Goal: Task Accomplishment & Management: Use online tool/utility

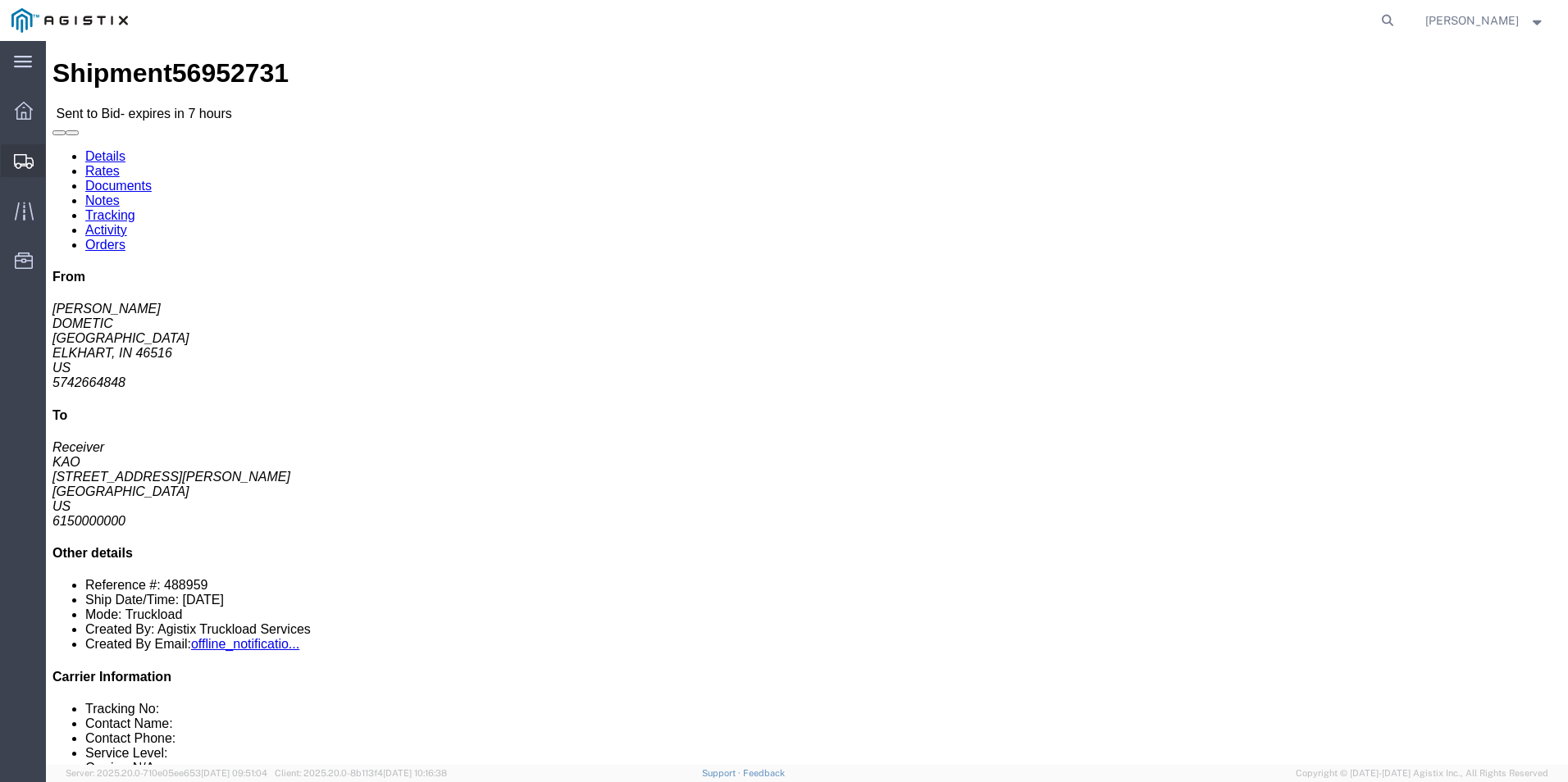
click at [35, 172] on div at bounding box center [24, 160] width 46 height 33
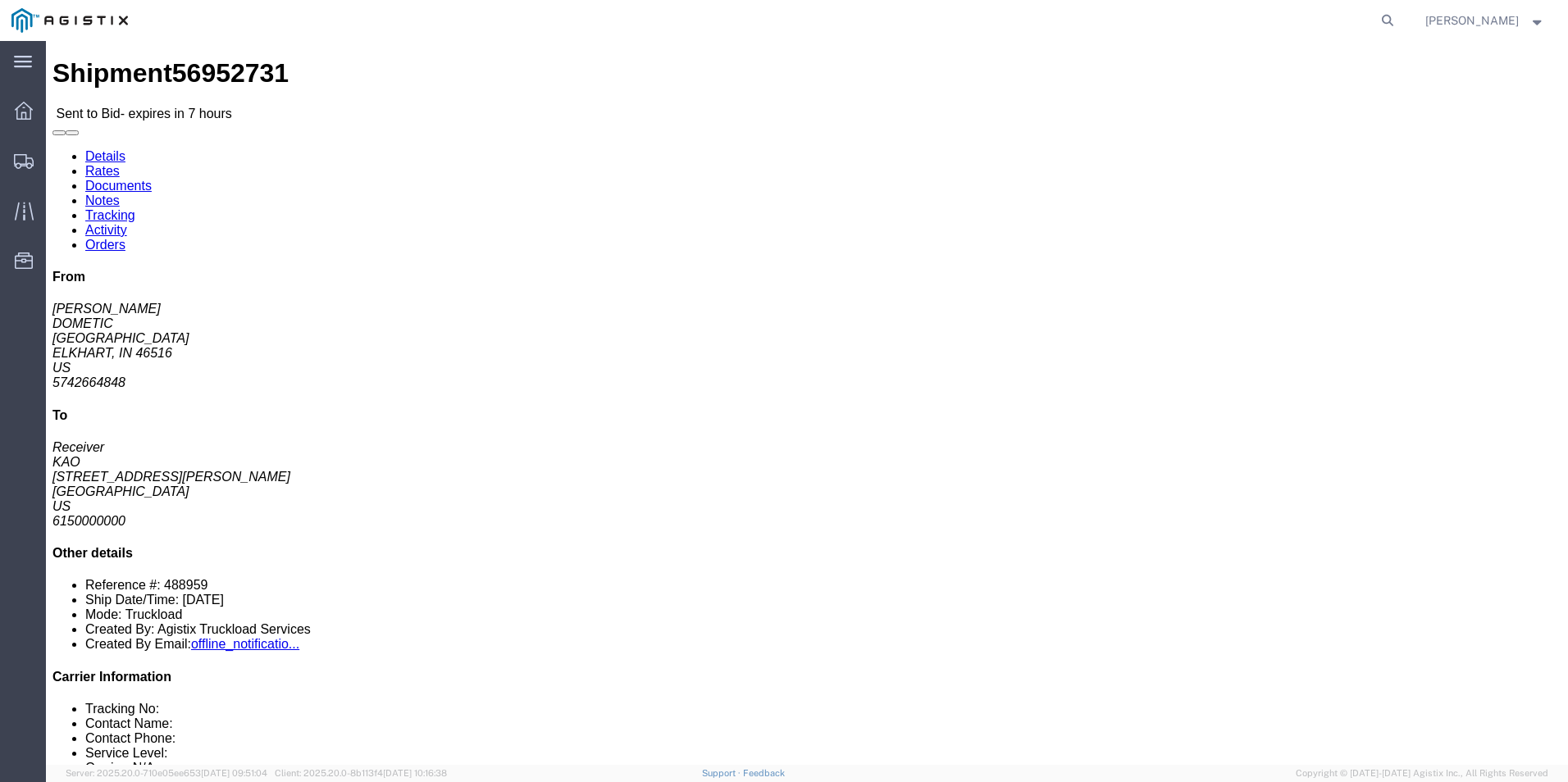
click div "Leg 1 - Truckload Vehicle 1: Standard Dry Van (53 Feet) Number of trucks: 1"
click div "From LEIGH NOBLE DOMETIC 2320 INDUSTRIAL PARKWAY ELKHART, IN 46516 US 574266484…"
click link "Enter / Modify Bid"
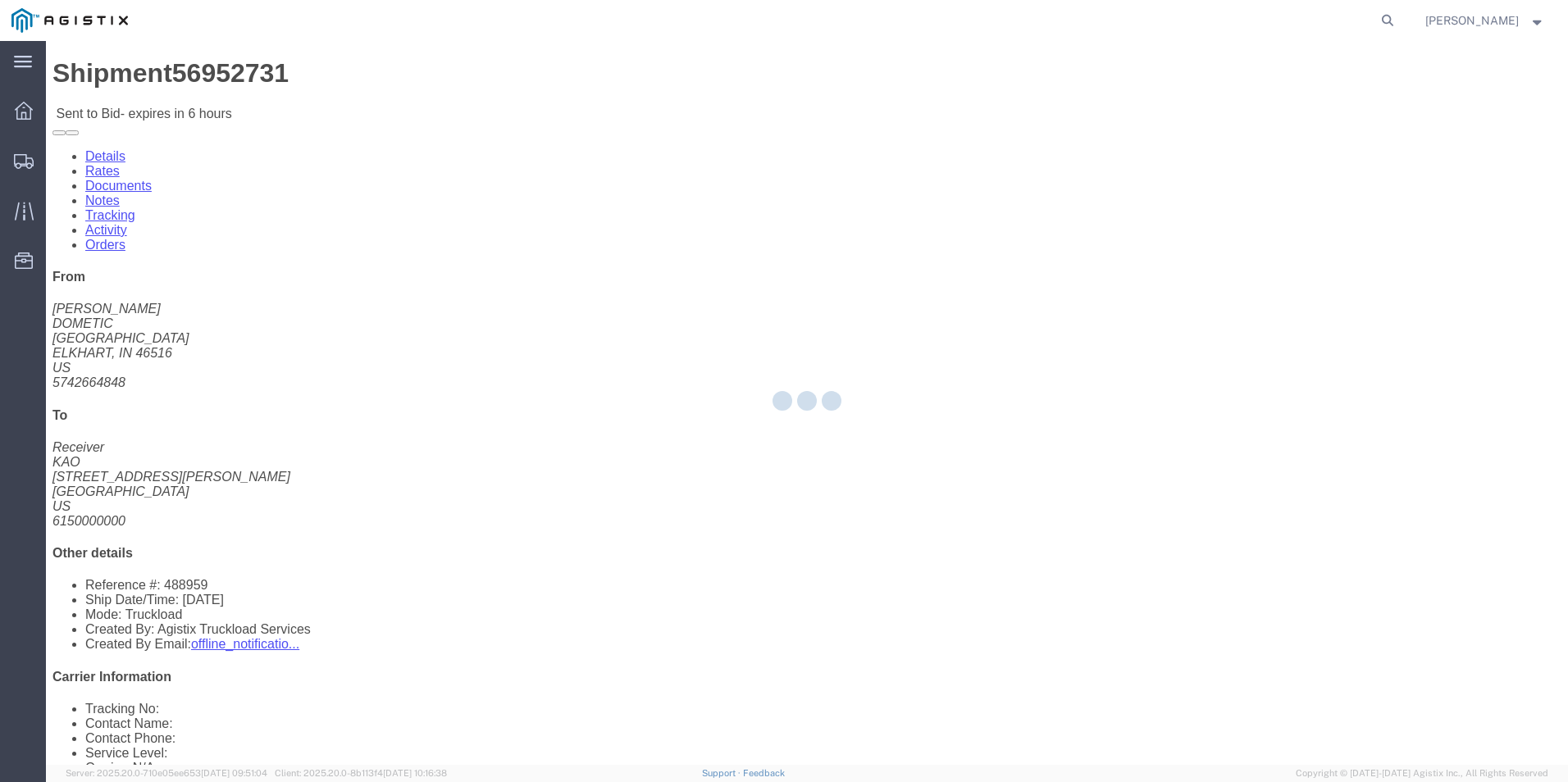
select select "18393"
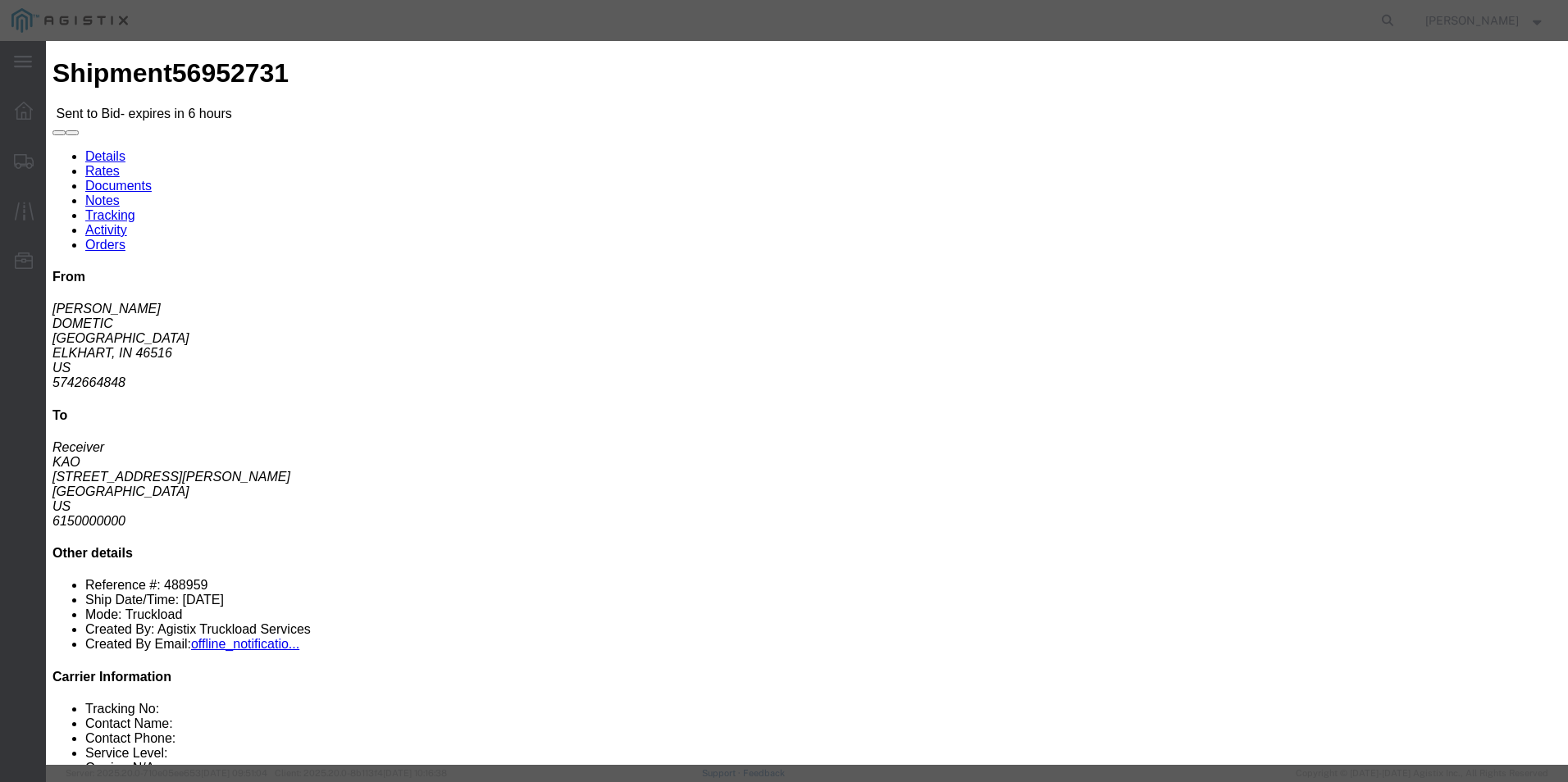
click select "Select Guaranteed Next Day Rail TL Standard 3 - 5 Day"
click icon "button"
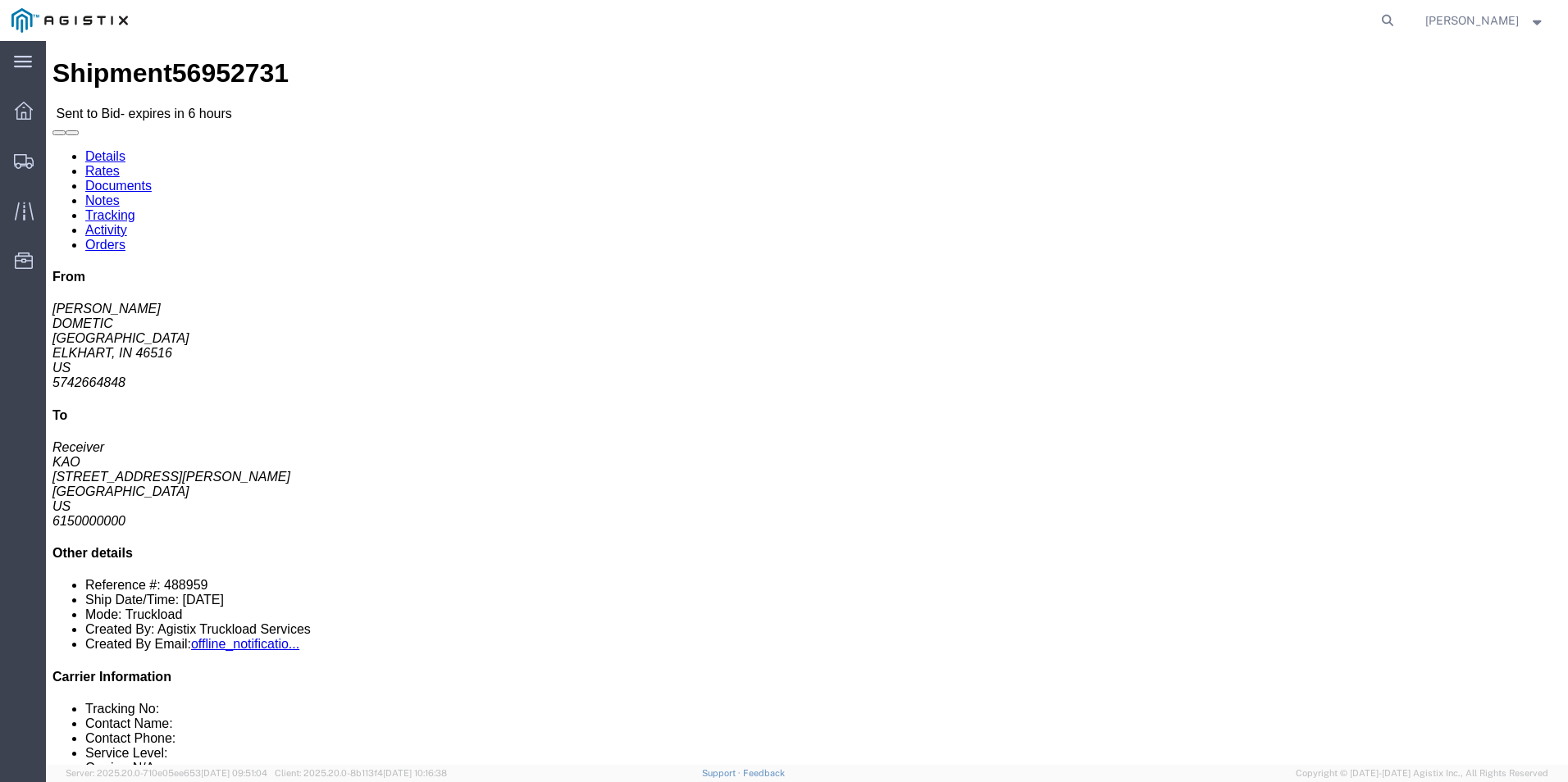
click link "Enter / Modify Bid"
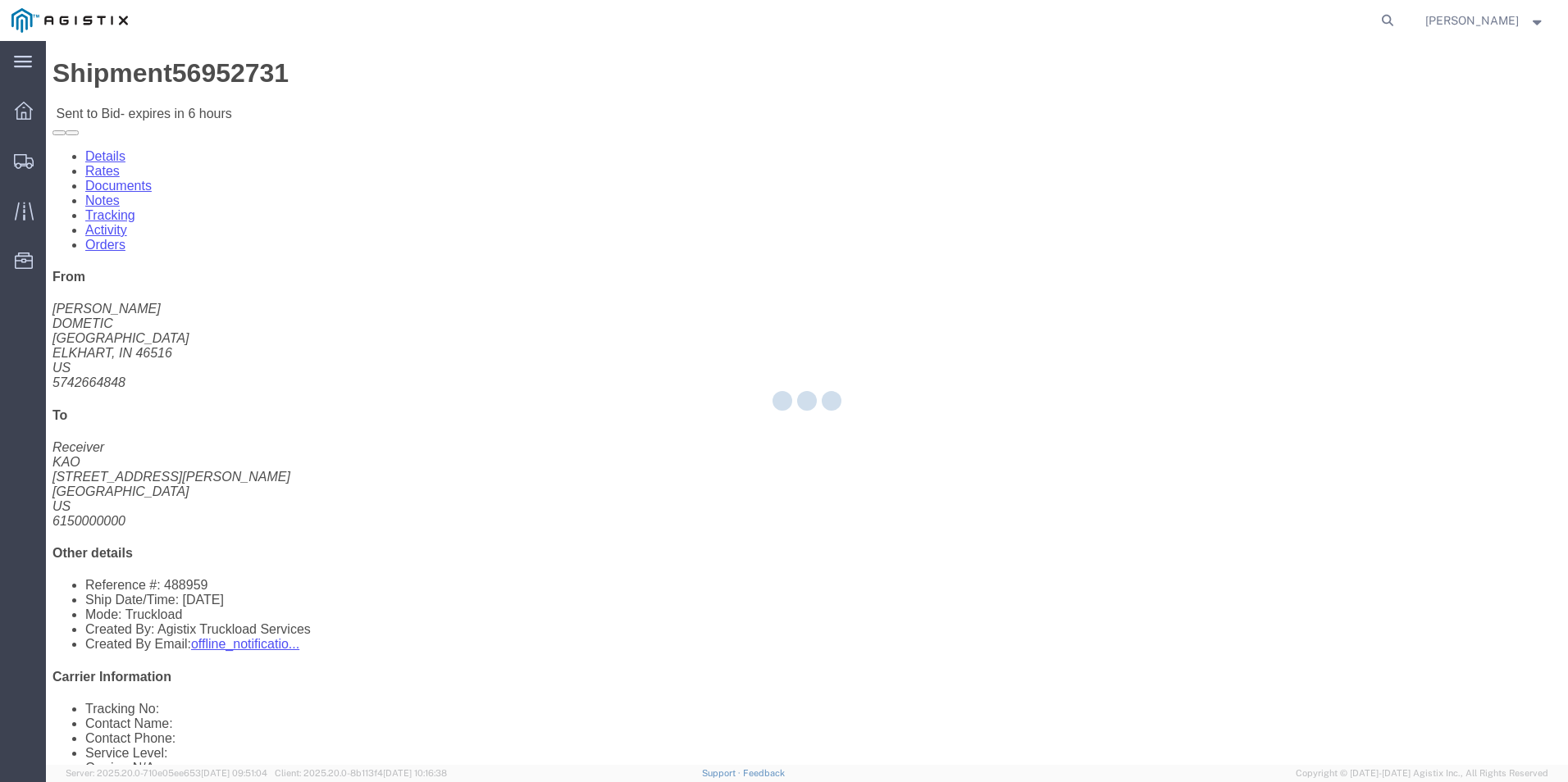
select select "18393"
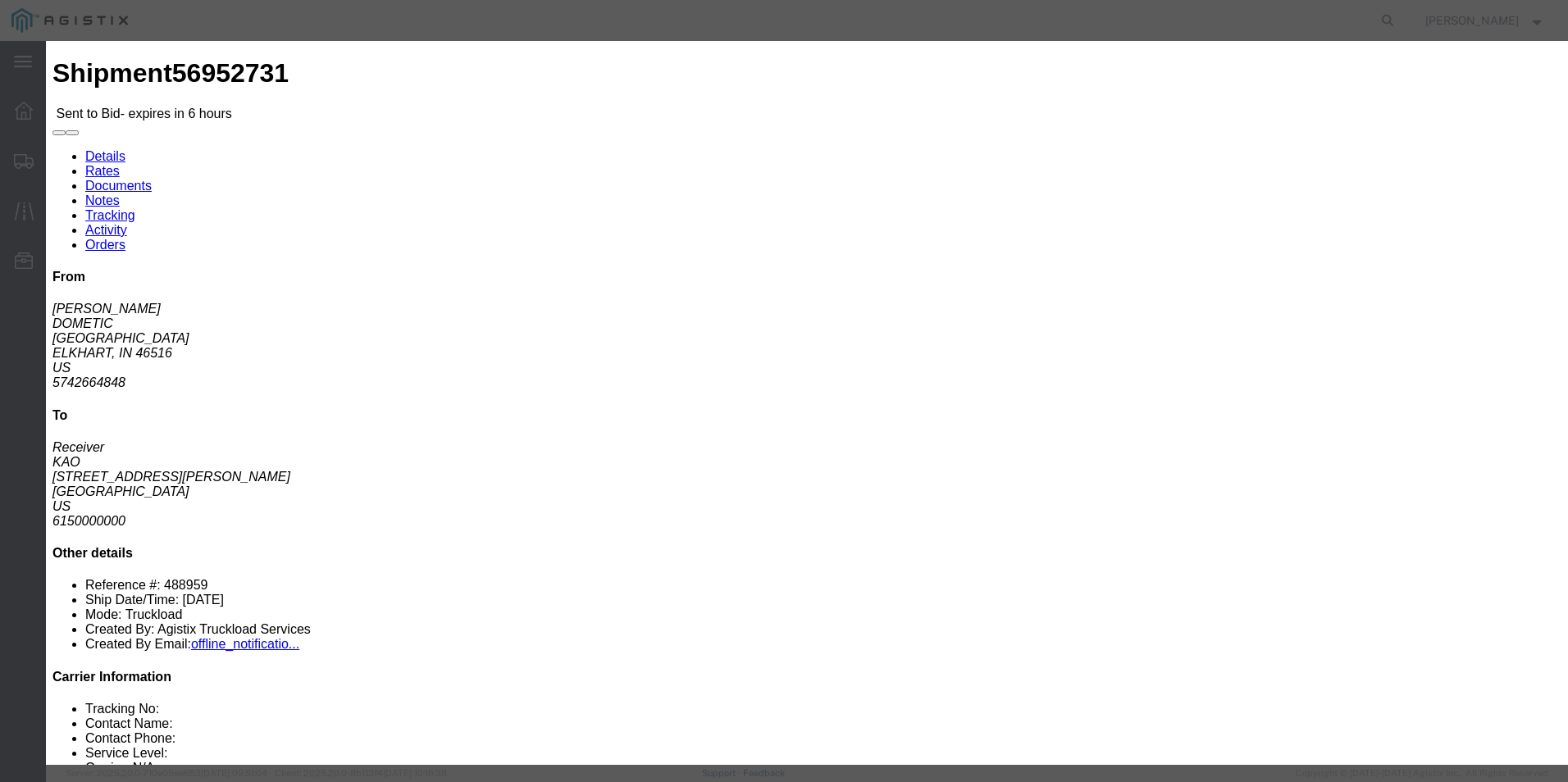
click div "Bid Information Vendor Select ITS Logistics Service Level Select Guaranteed Nex…"
click select "Select Guaranteed Next Day Rail TL Standard 3 - 5 Day"
select select "38971"
click select "Select Guaranteed Next Day Rail TL Standard 3 - 5 Day"
click input "text"
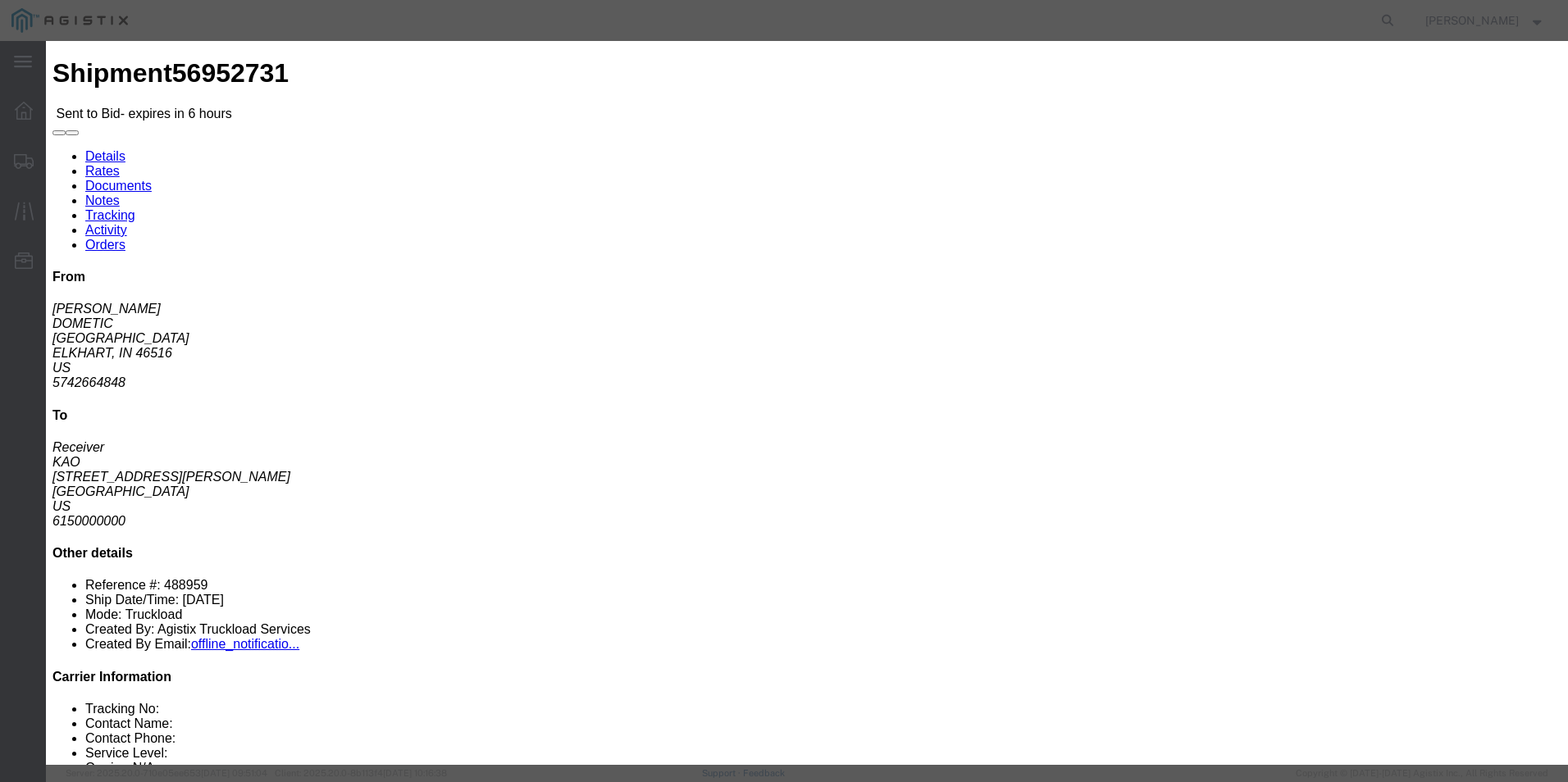
type input "ITS BID"
click select "Select Air Less than Truckload Multi-Leg Ocean Freight Rail Small Parcel Truckl…"
select select "TL"
click select "Select Air Less than Truckload Multi-Leg Ocean Freight Rail Small Parcel Truckl…"
click input "number"
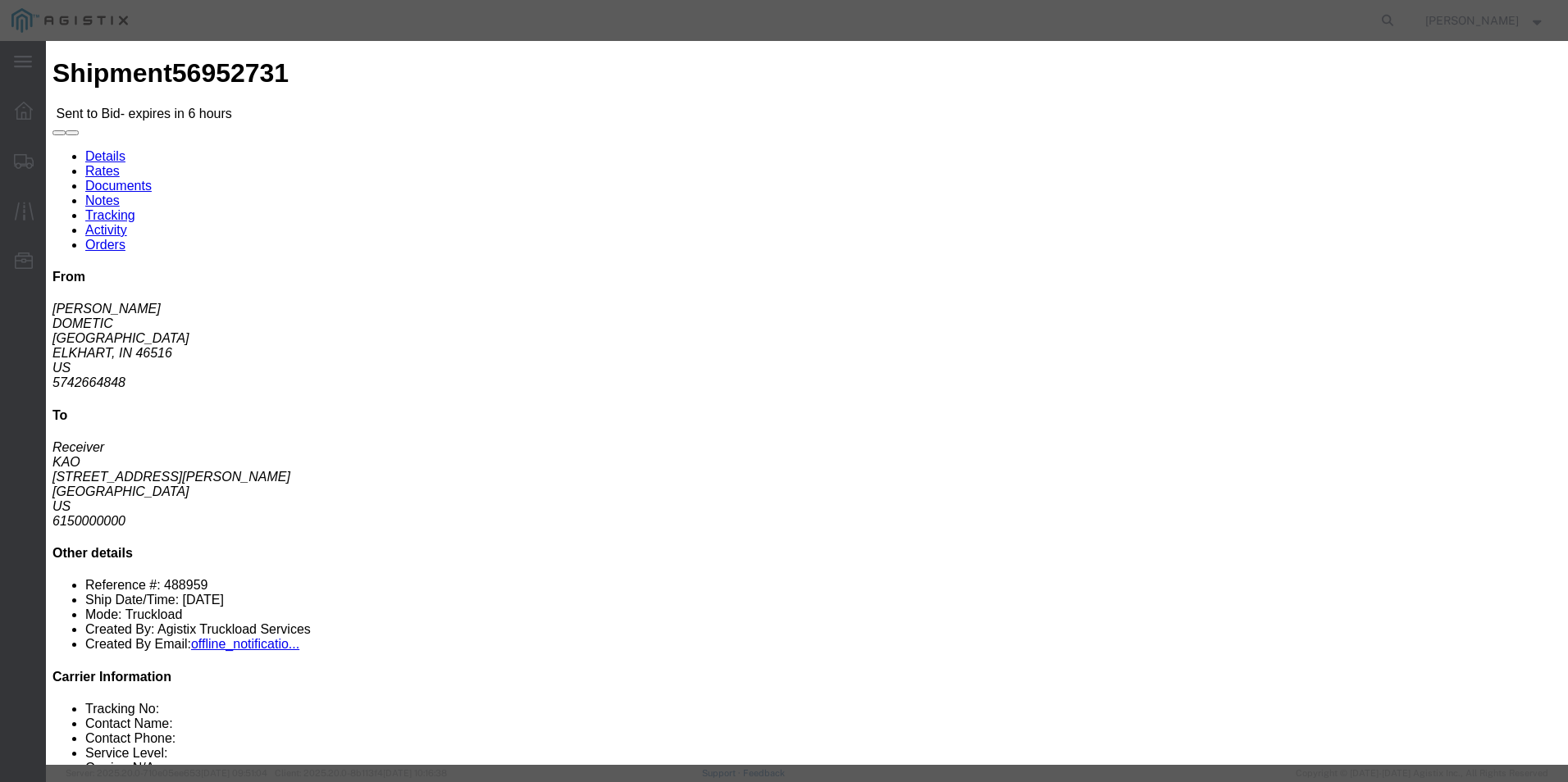
click input "633"
type input "606"
click button "Submit"
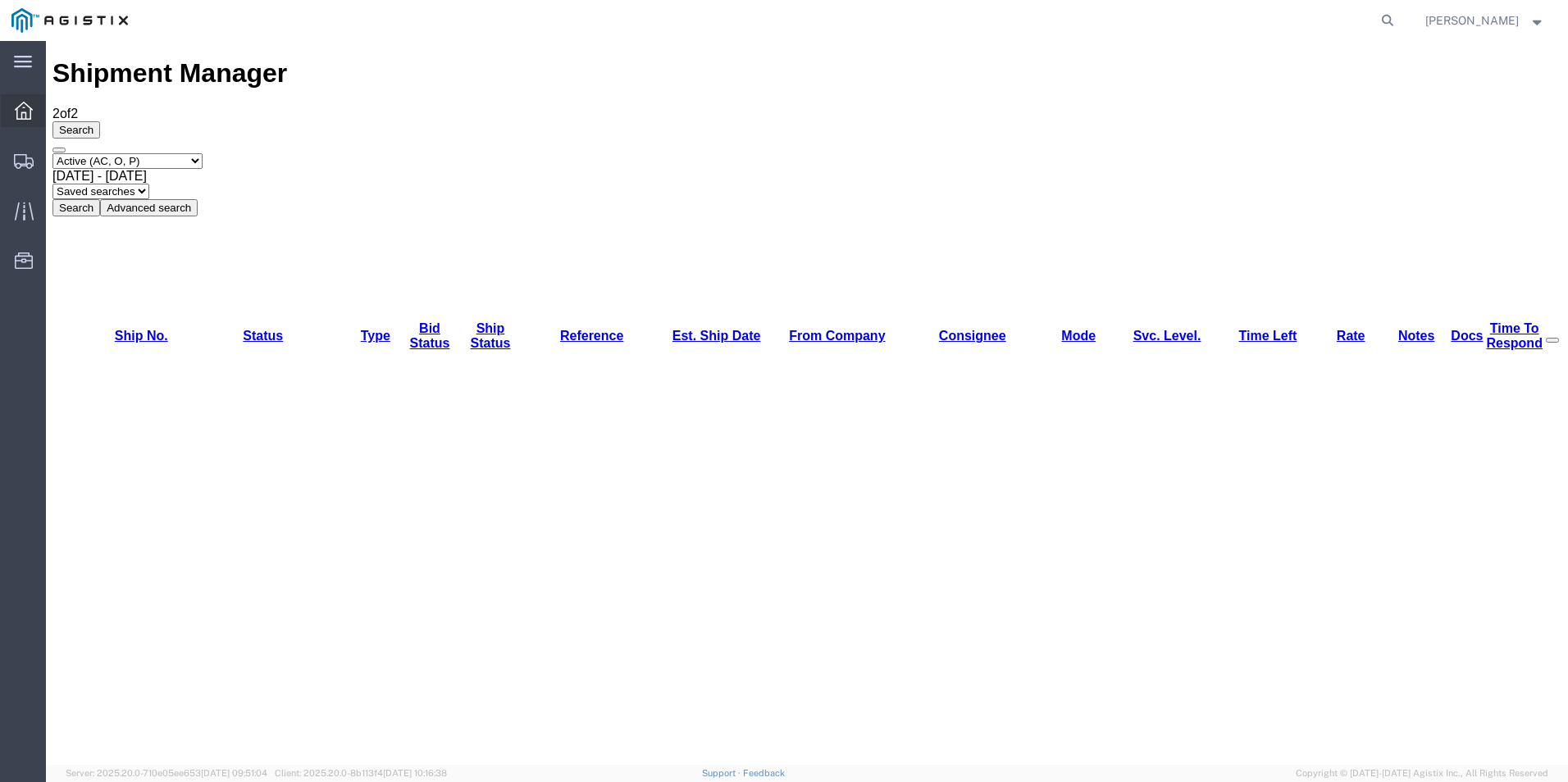
click at [37, 112] on div at bounding box center [24, 110] width 46 height 33
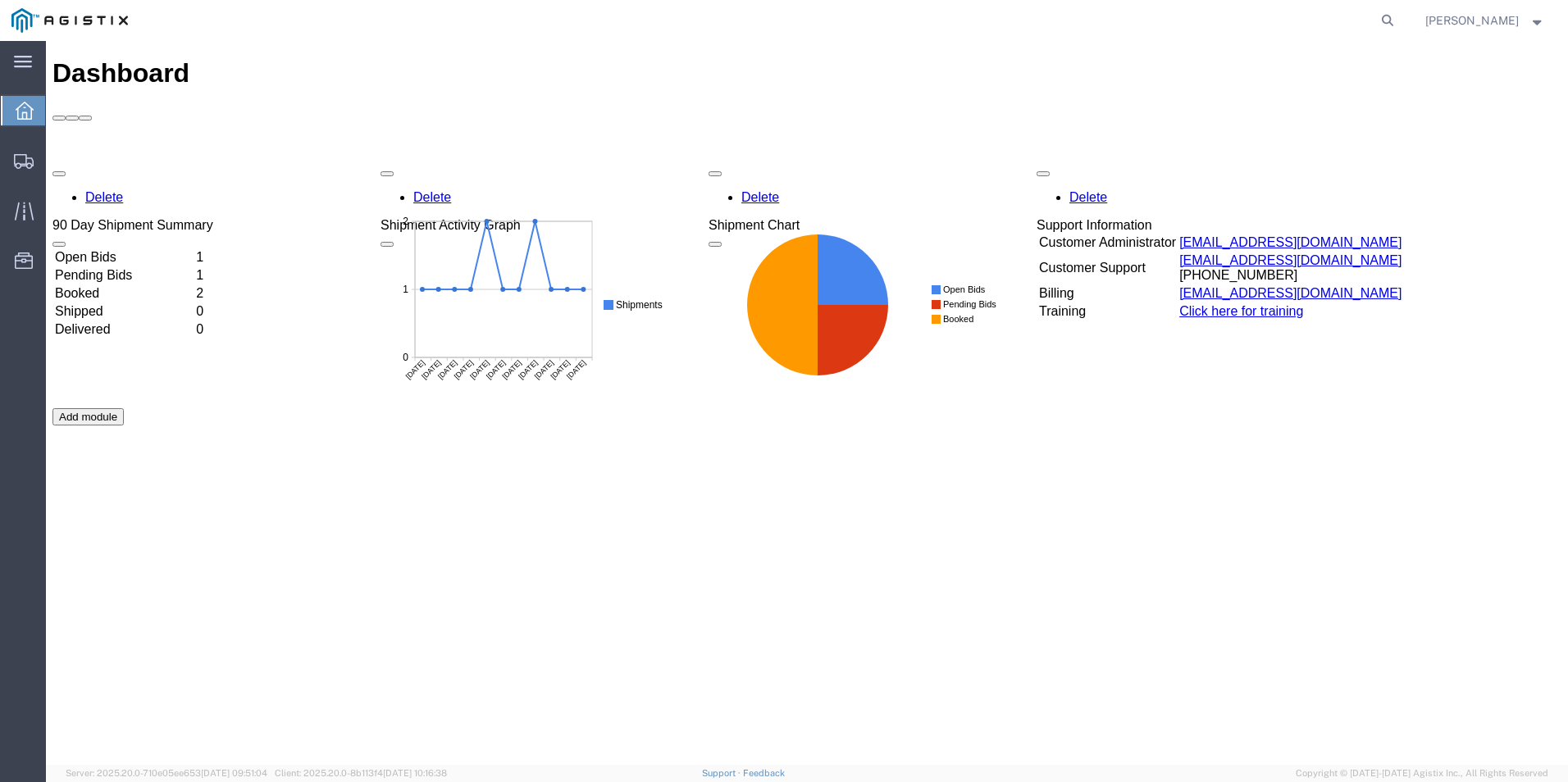
click at [194, 285] on td "Booked" at bounding box center [124, 293] width 140 height 16
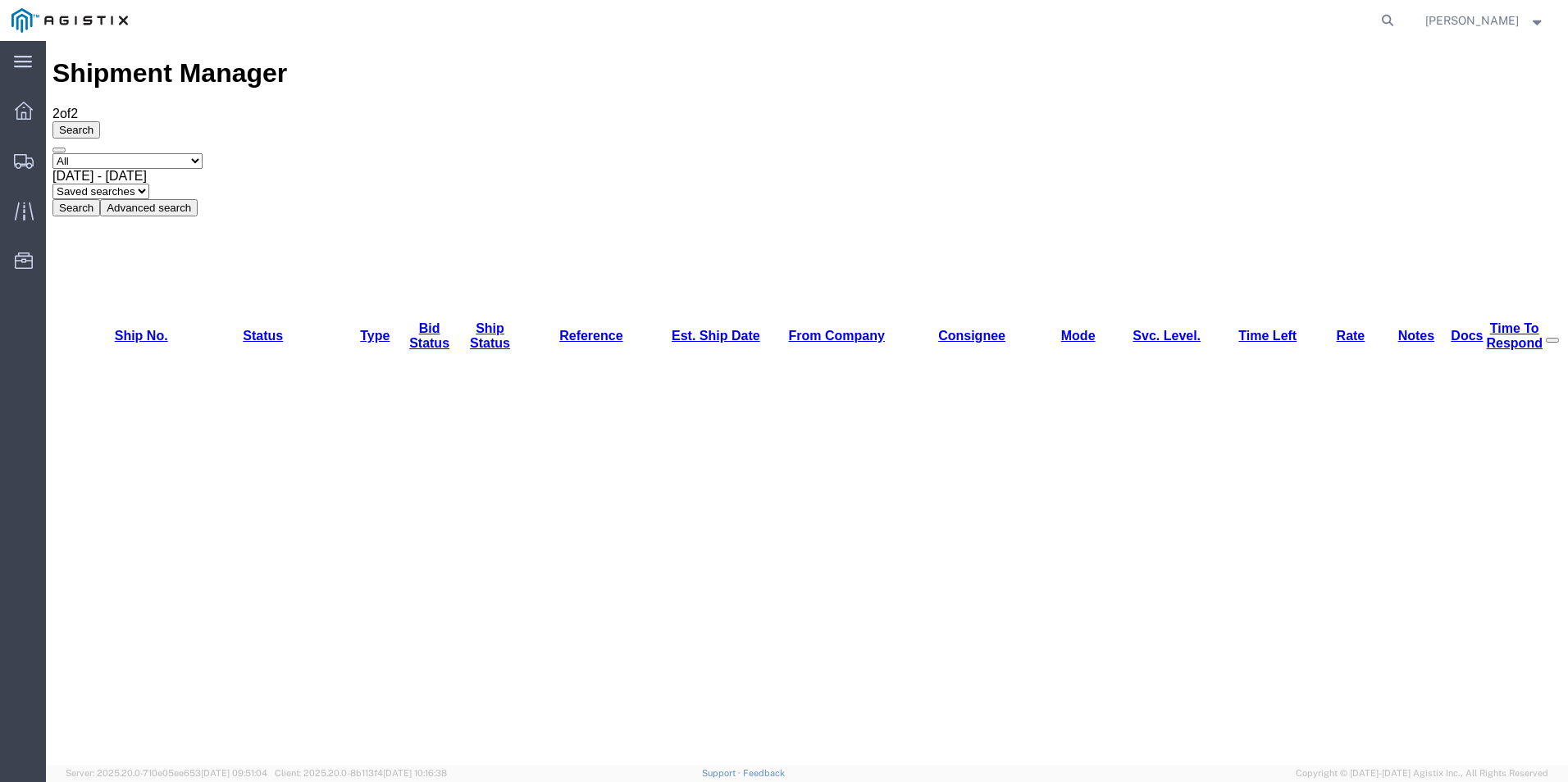
click at [1009, 16] on agx-global-search at bounding box center [1139, 20] width 525 height 41
